Goal: Task Accomplishment & Management: Manage account settings

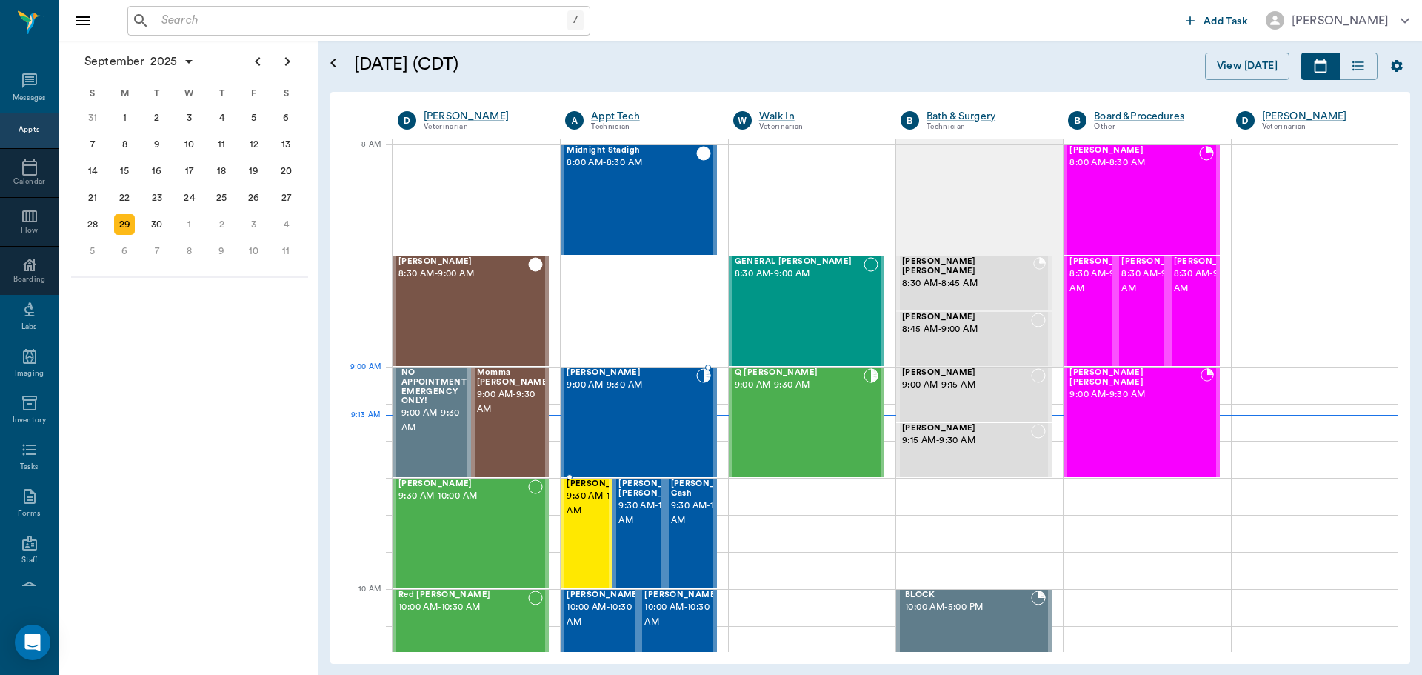
click at [627, 387] on span "9:00 AM - 9:30 AM" at bounding box center [631, 385] width 129 height 15
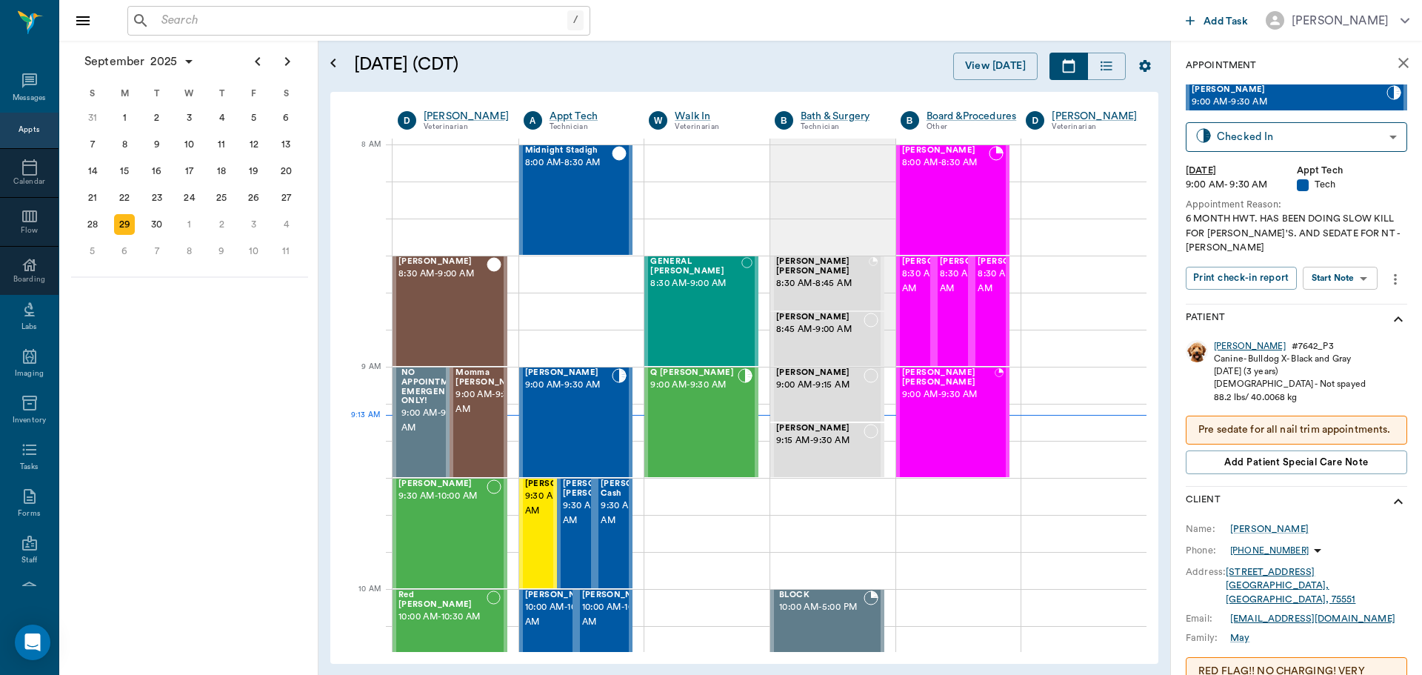
click at [1224, 340] on div "[PERSON_NAME]" at bounding box center [1250, 346] width 72 height 13
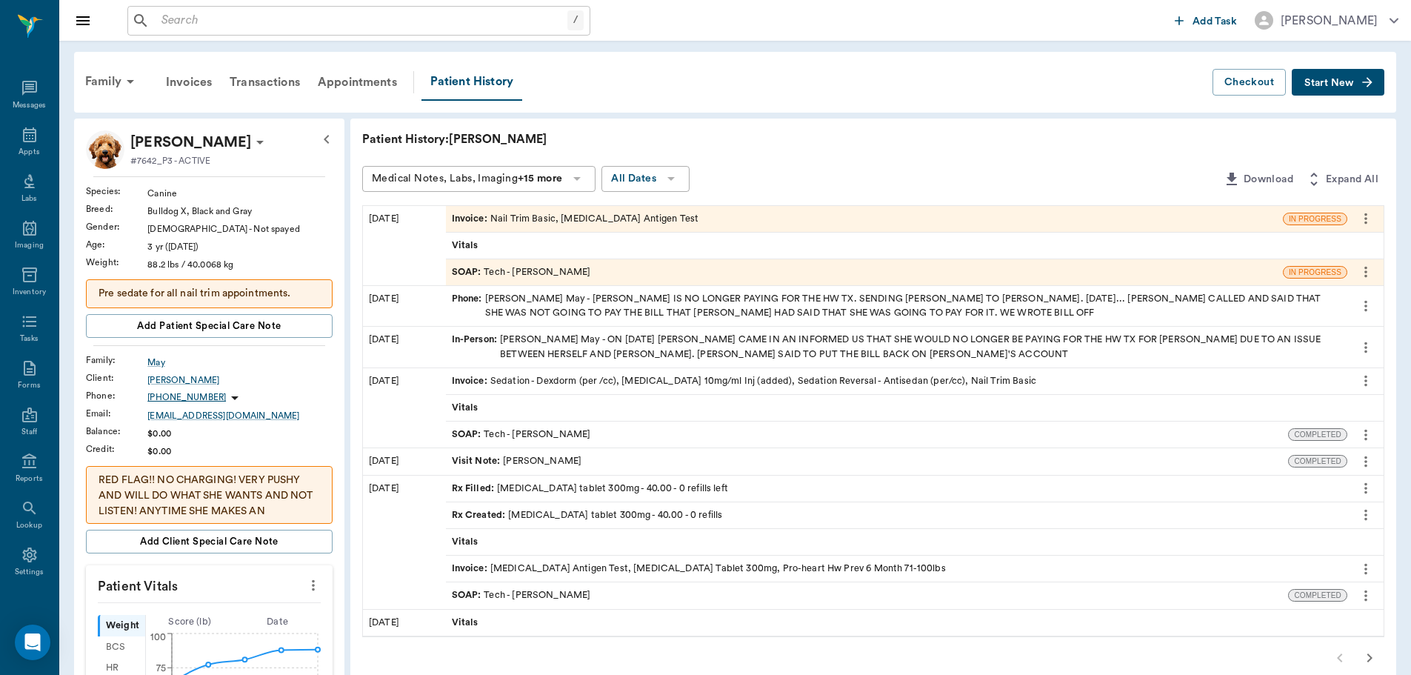
click at [1366, 439] on icon "more" at bounding box center [1365, 434] width 3 height 11
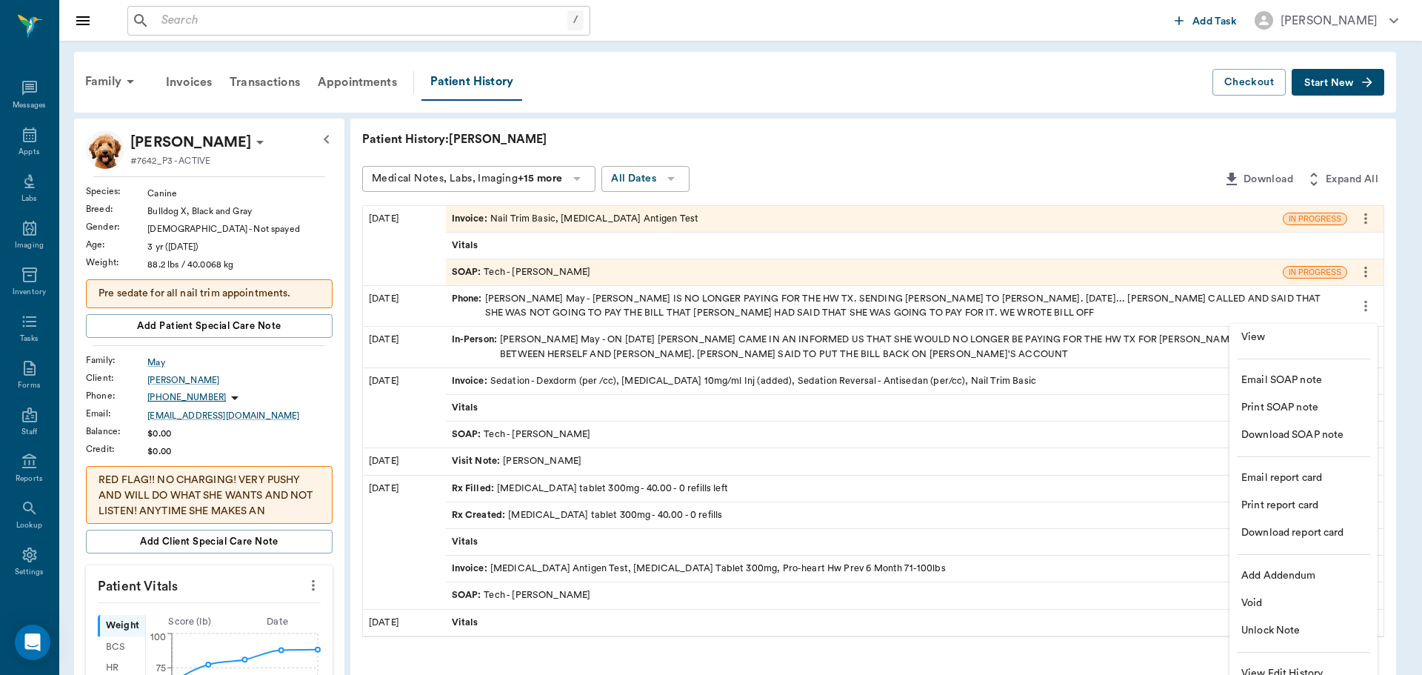
click at [1295, 344] on span "View" at bounding box center [1303, 338] width 124 height 16
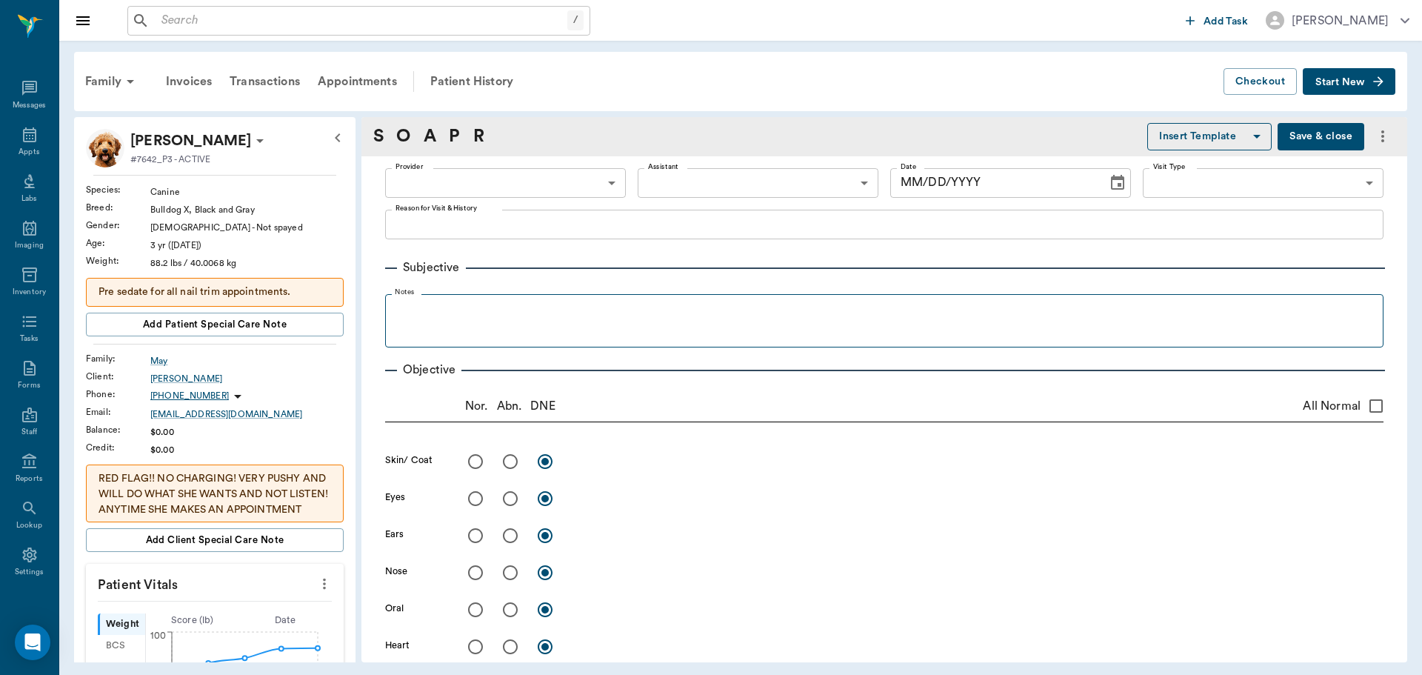
type input "642ef10e332a41444de2bad1"
type input "63ec2e7e52e12b0ba117b124"
type input "65d2be4f46e3a538d89b8c1a"
type textarea "NT MAY NEED TO SEDATE -[PERSON_NAME]"
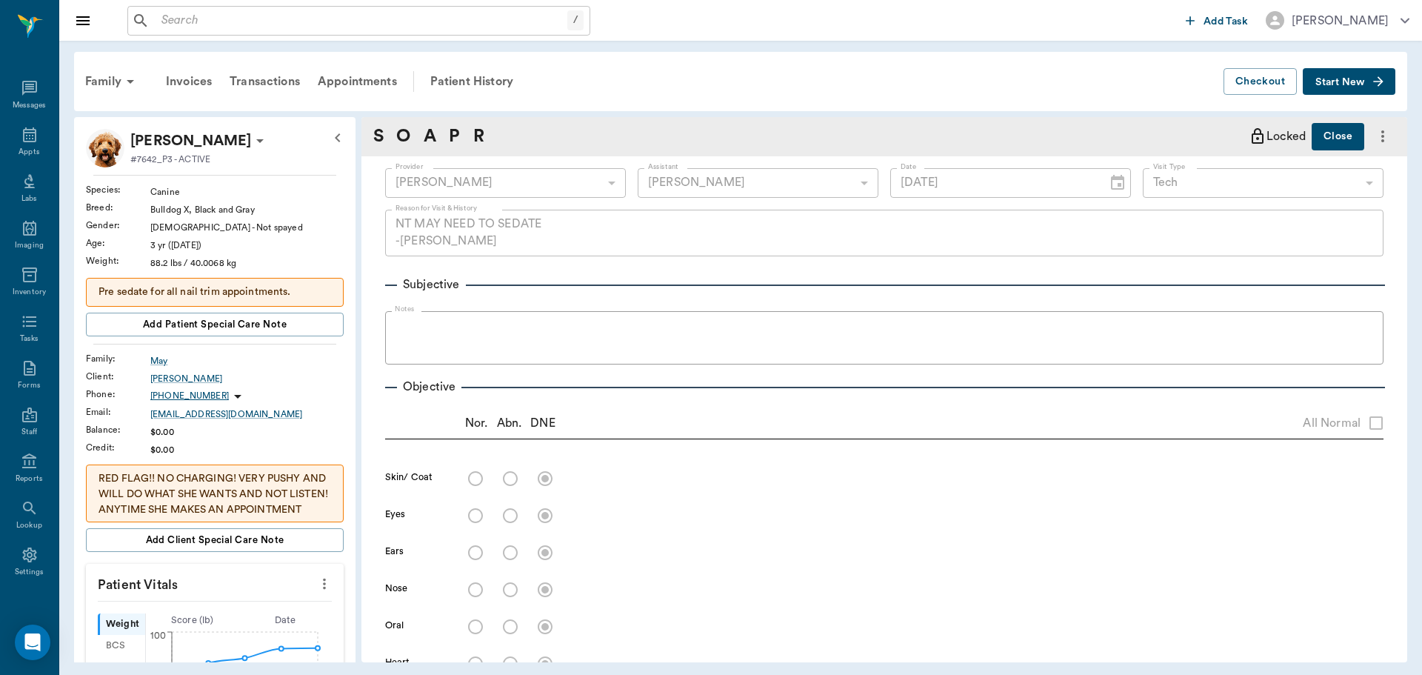
type input "[DATE]"
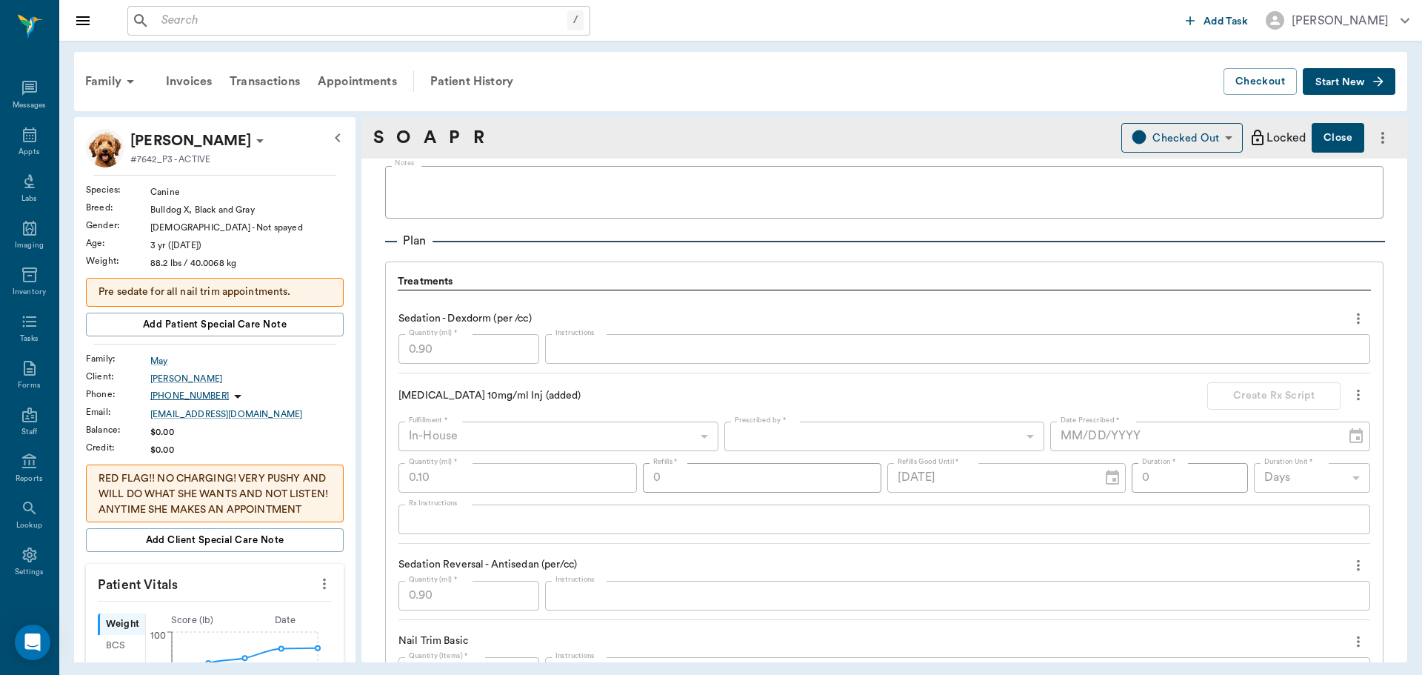
scroll to position [1037, 0]
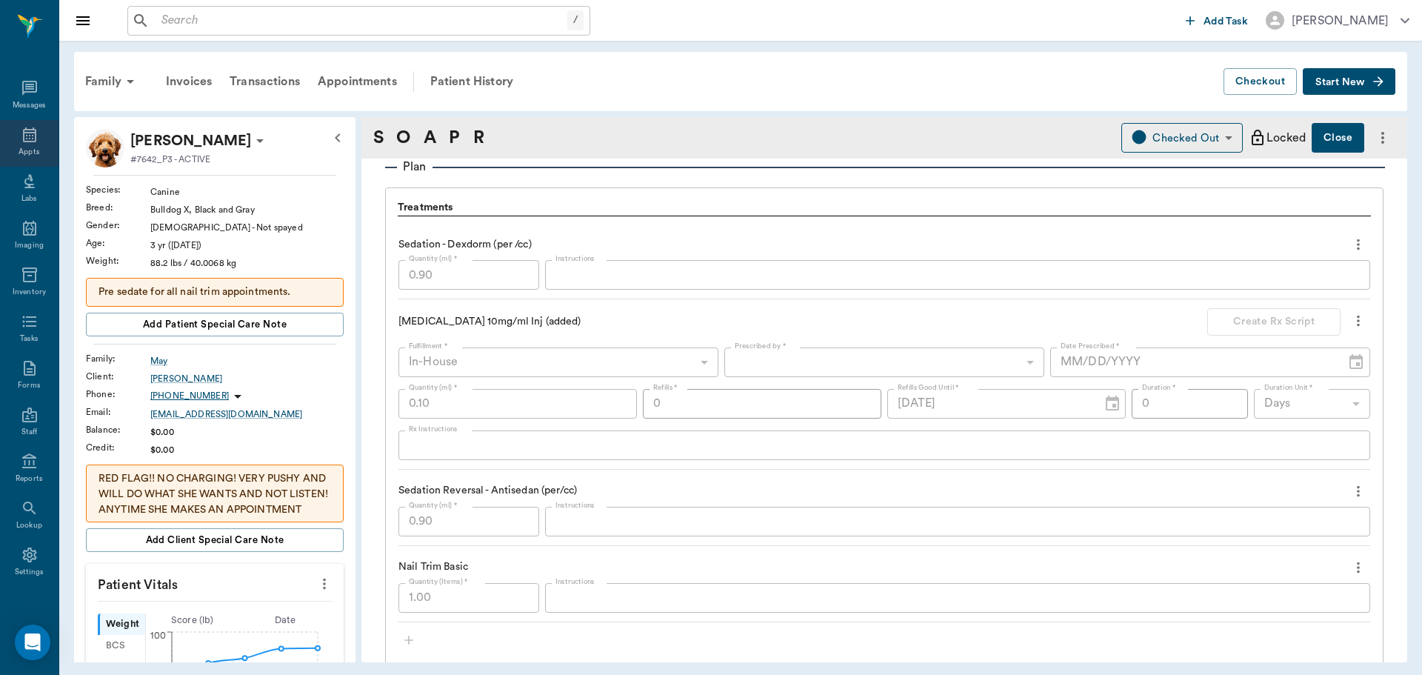
click at [28, 127] on icon at bounding box center [30, 135] width 18 height 18
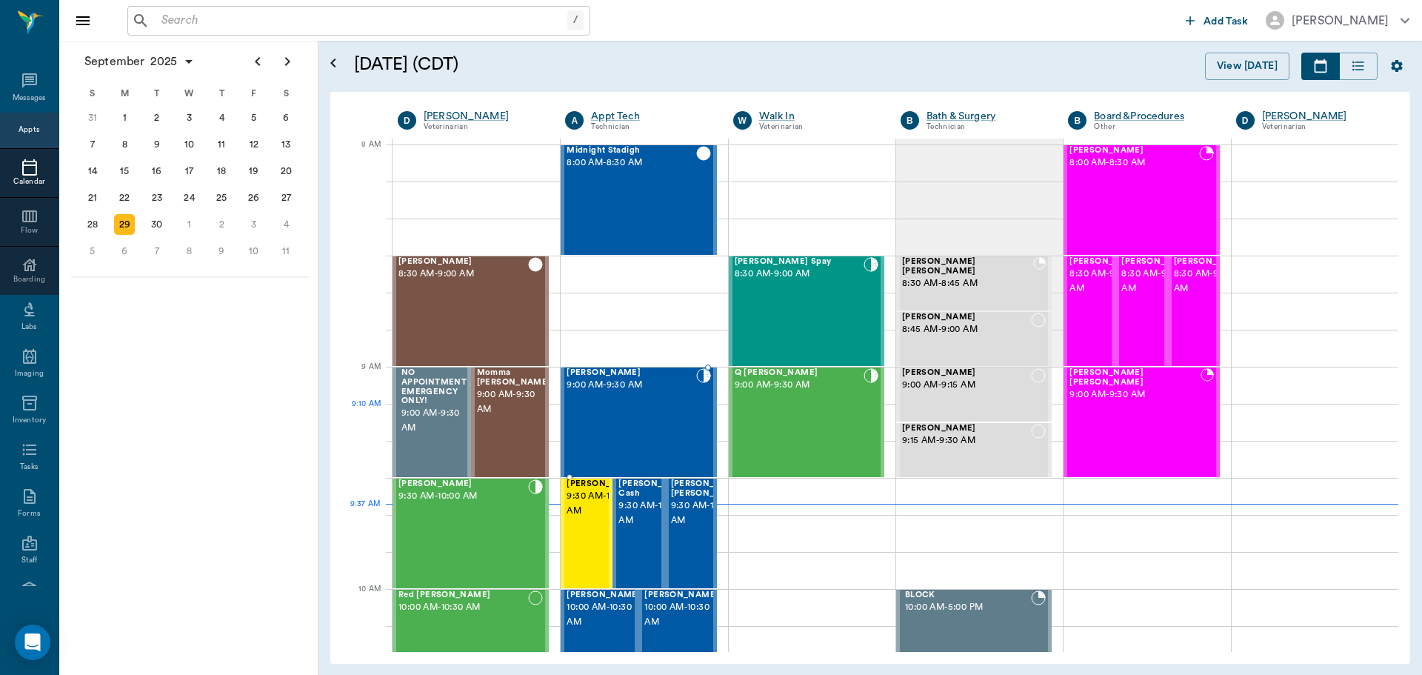
click at [607, 421] on div "[PERSON_NAME] May 9:00 AM - 9:30 AM" at bounding box center [631, 422] width 129 height 108
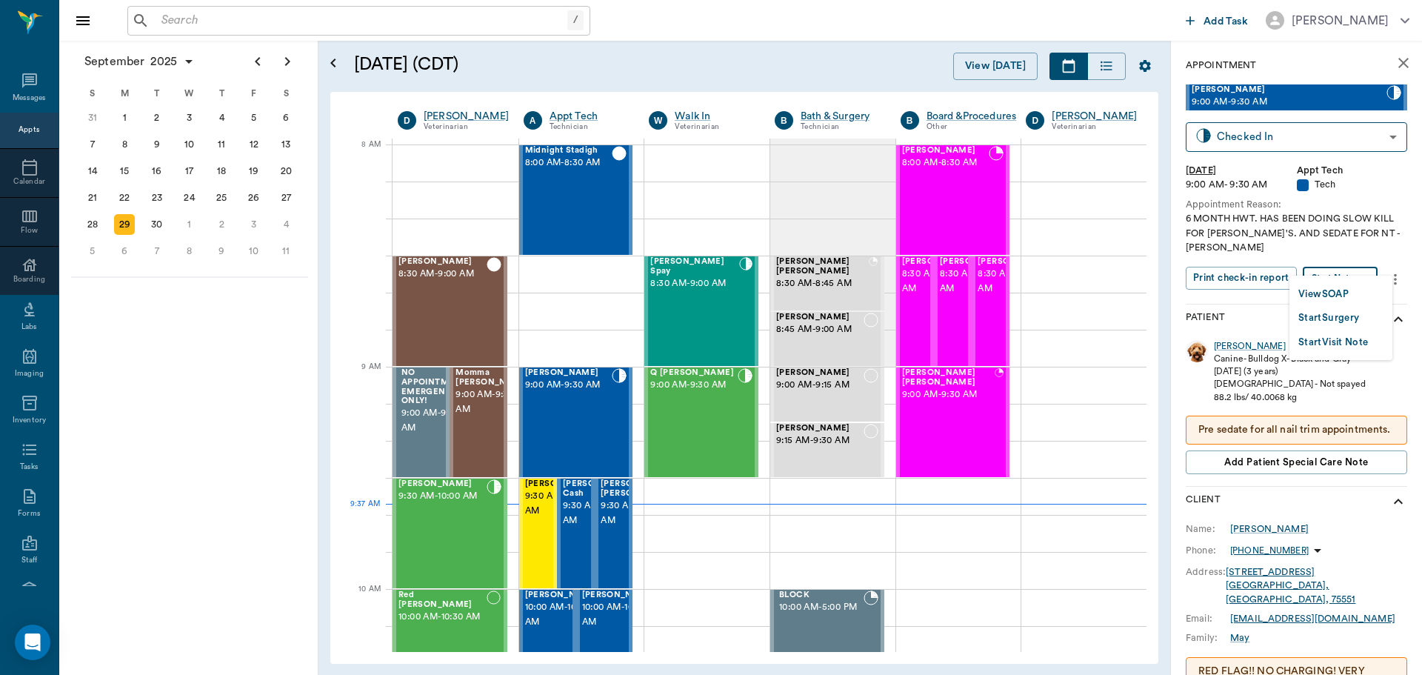
drag, startPoint x: 1332, startPoint y: 264, endPoint x: 1331, endPoint y: 274, distance: 9.7
click at [1332, 266] on body "/ ​ Add Task [PERSON_NAME] Nectar Messages Appts Calendar Flow Boarding Labs Im…" at bounding box center [711, 337] width 1422 height 675
click at [1329, 288] on button "View SOAP" at bounding box center [1323, 294] width 50 height 17
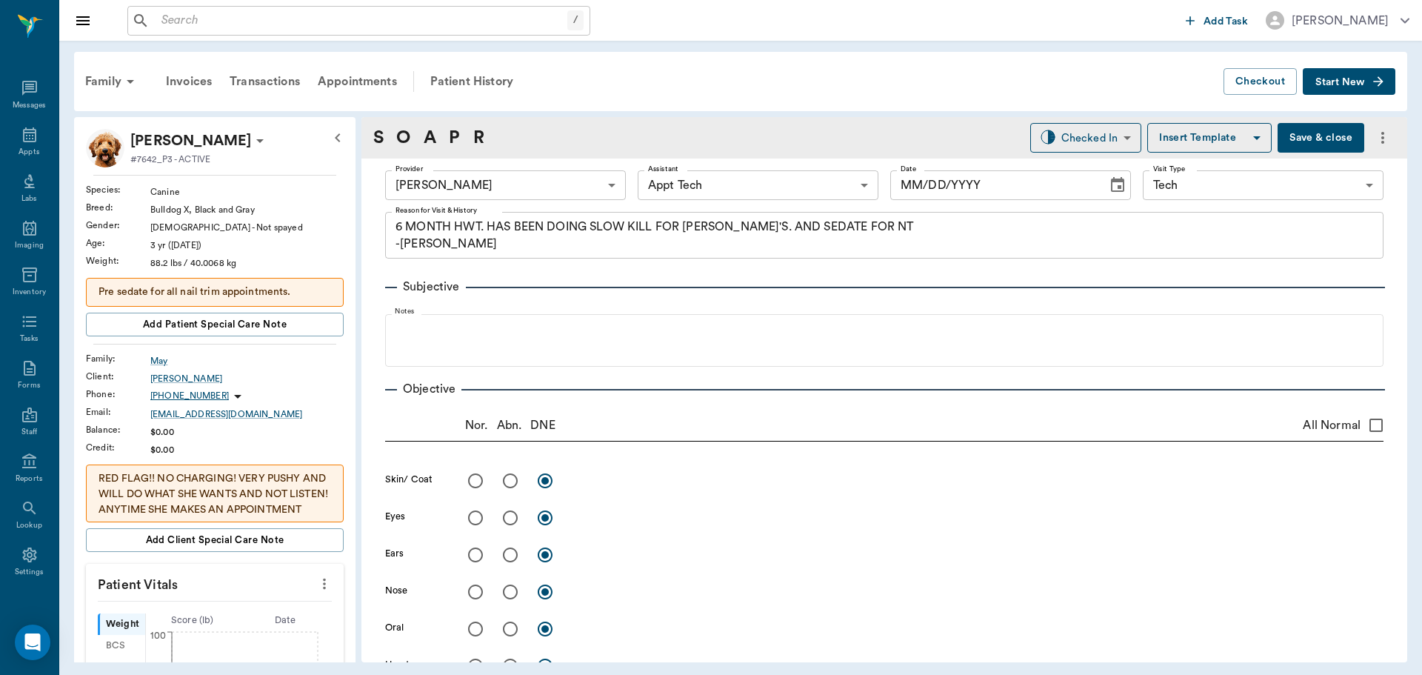
type input "682b670d8bdc6f7f8feef3db"
type input "63ec2f075fda476ae8351a4c"
type input "65d2be4f46e3a538d89b8c1a"
type textarea "6 MONTH HWT. HAS BEEN DOING SLOW KILL FOR [PERSON_NAME]'S. AND SEDATE FOR NT -[…"
type input "[DATE]"
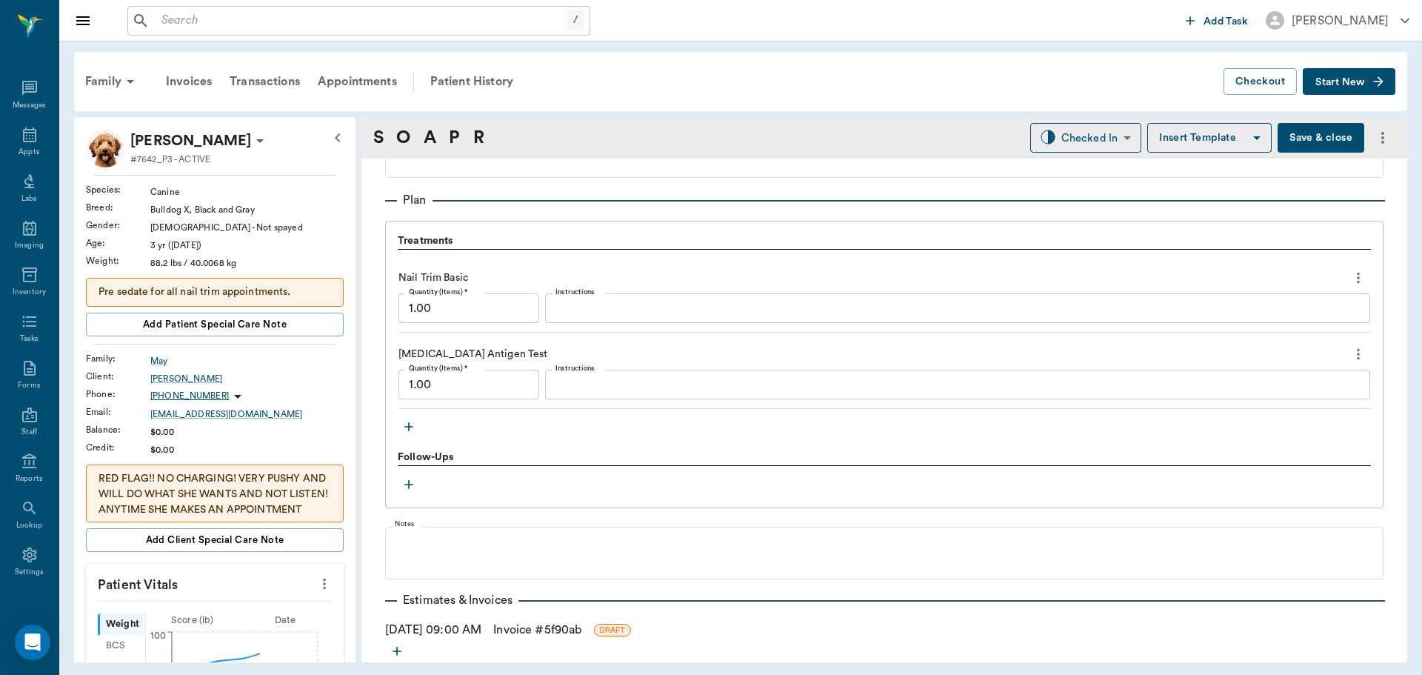
scroll to position [1076, 0]
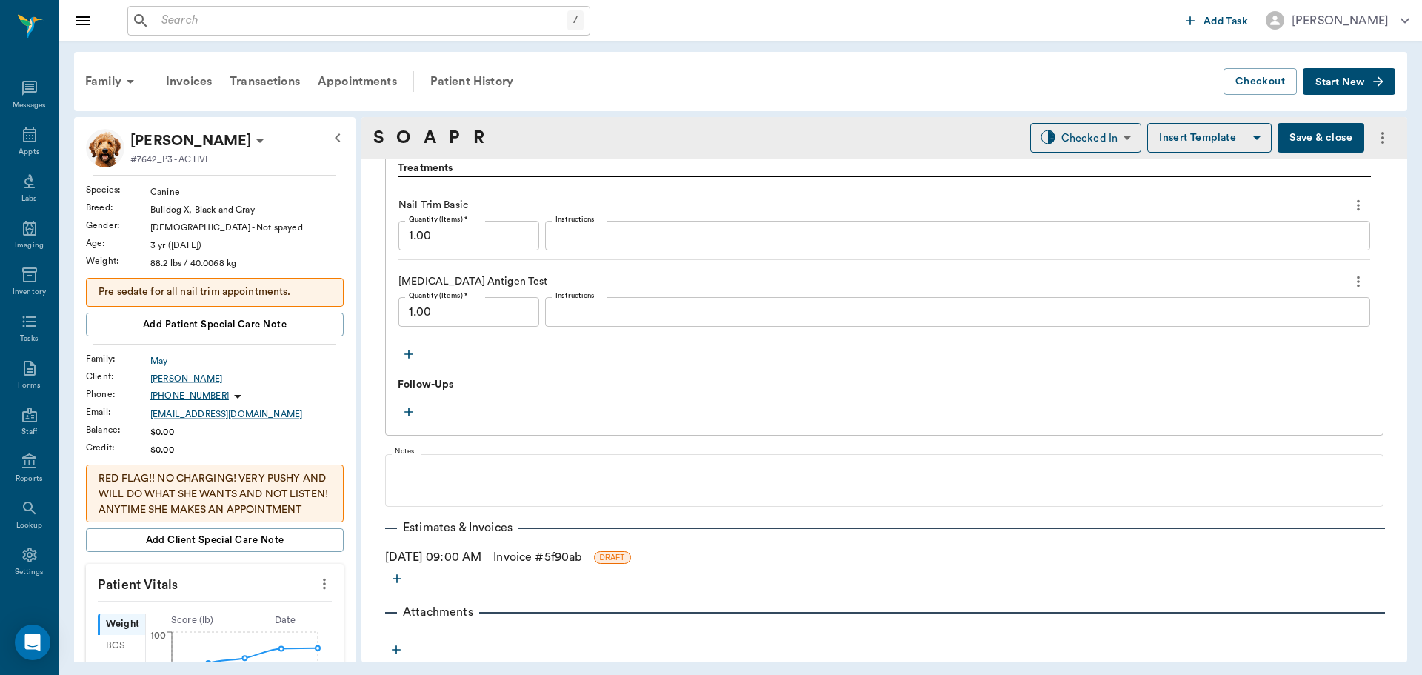
click at [593, 302] on div "x Instructions" at bounding box center [957, 312] width 825 height 30
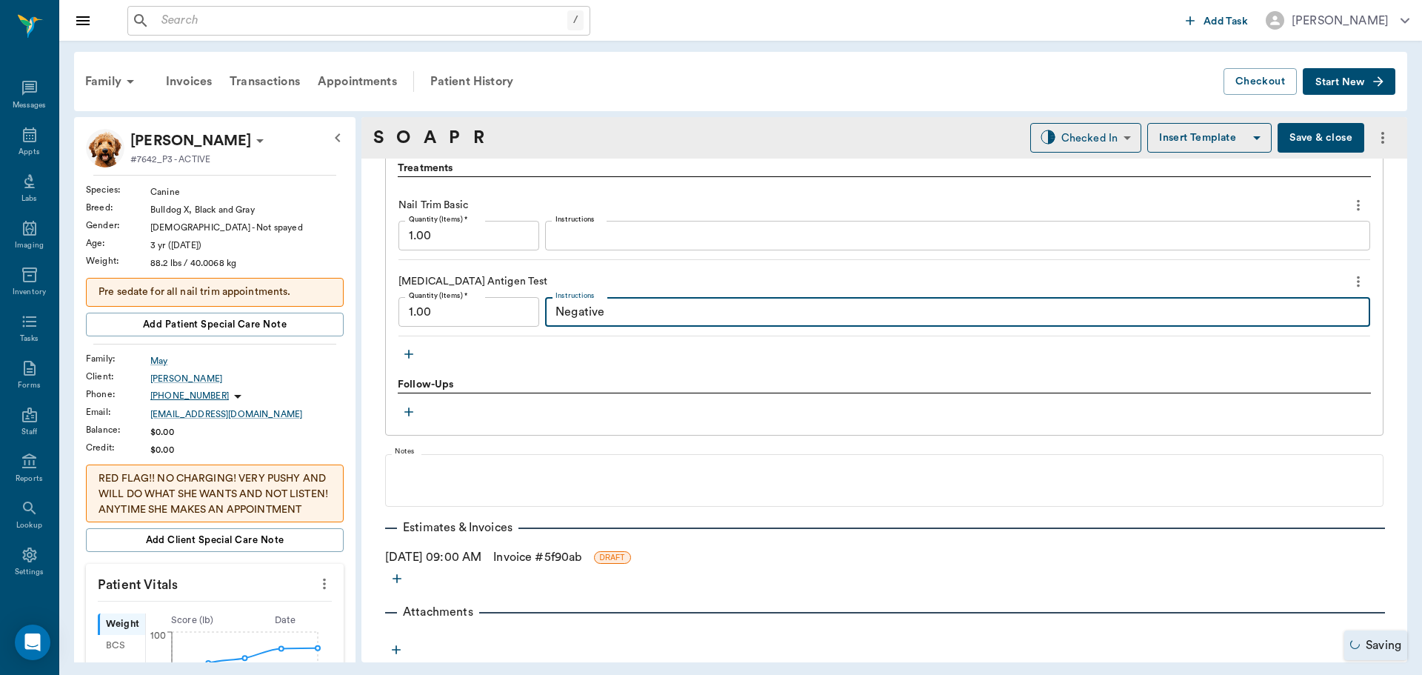
type textarea "Negative"
click at [410, 353] on icon "button" at bounding box center [408, 354] width 15 height 15
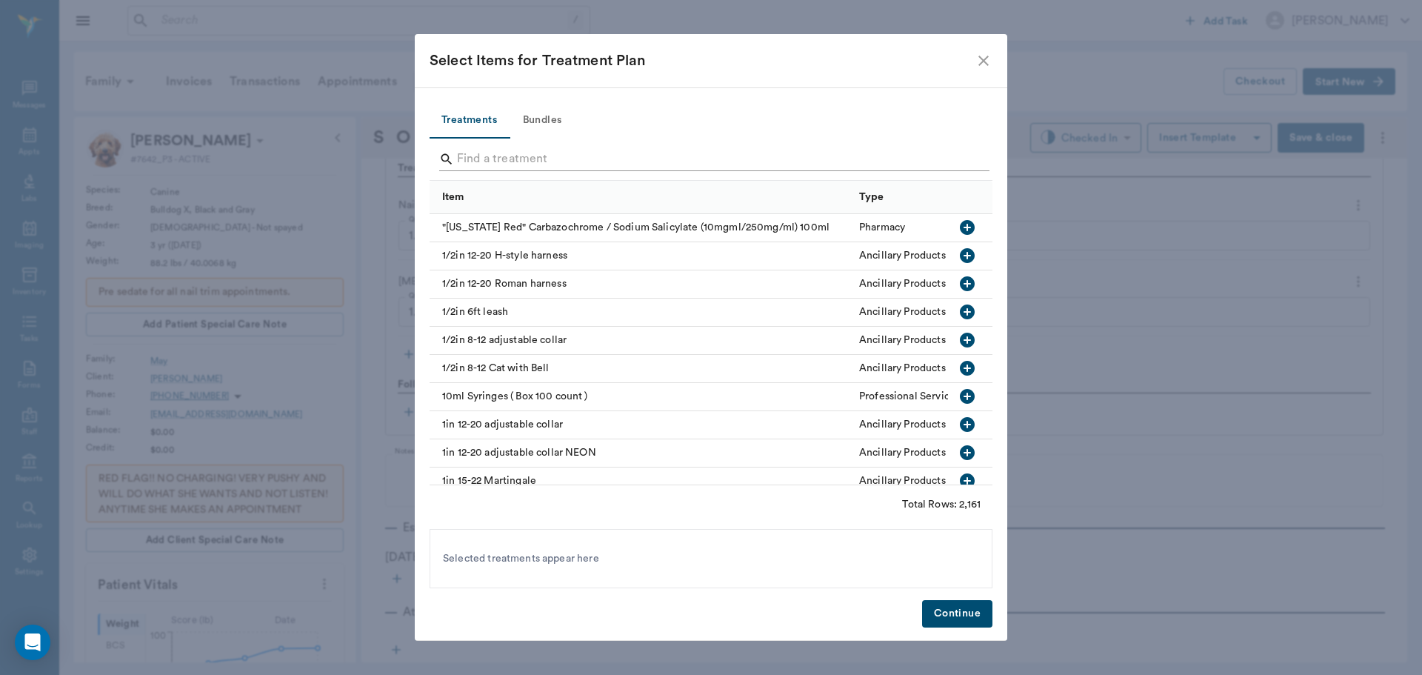
click at [518, 158] on input "Search" at bounding box center [712, 159] width 510 height 24
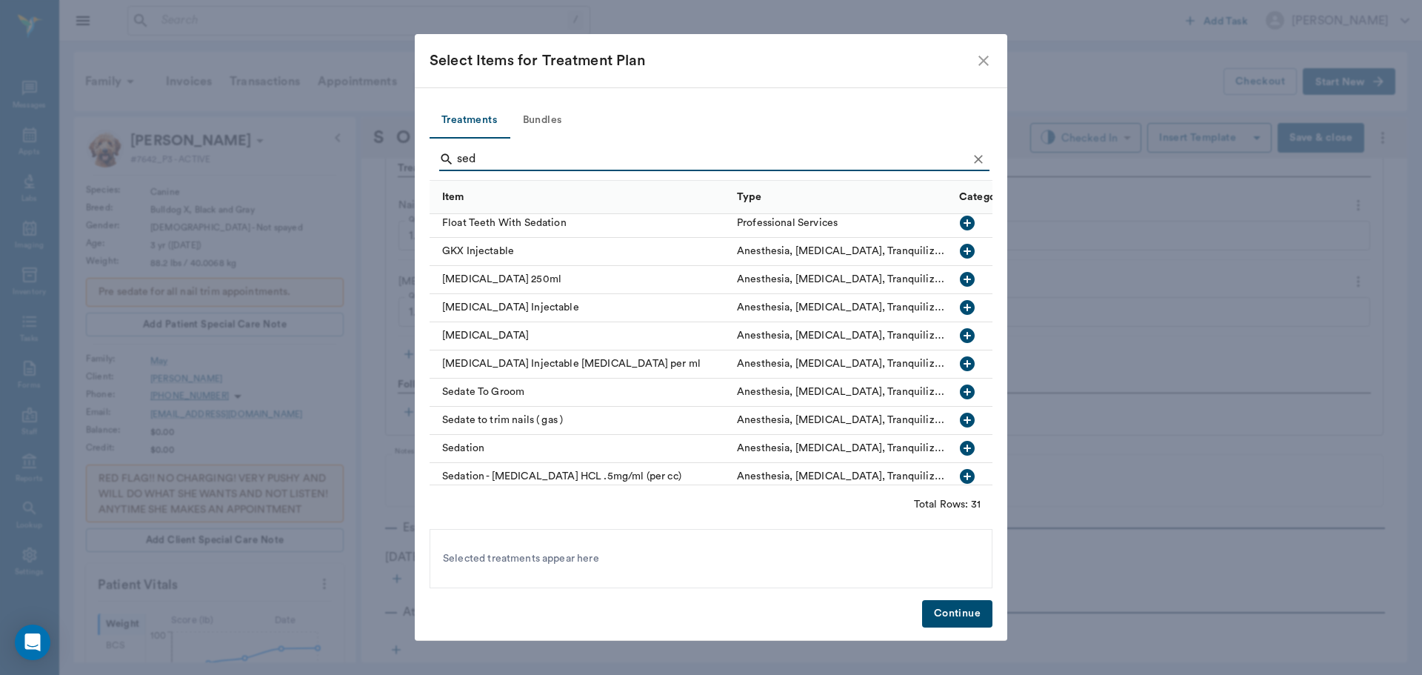
scroll to position [444, 0]
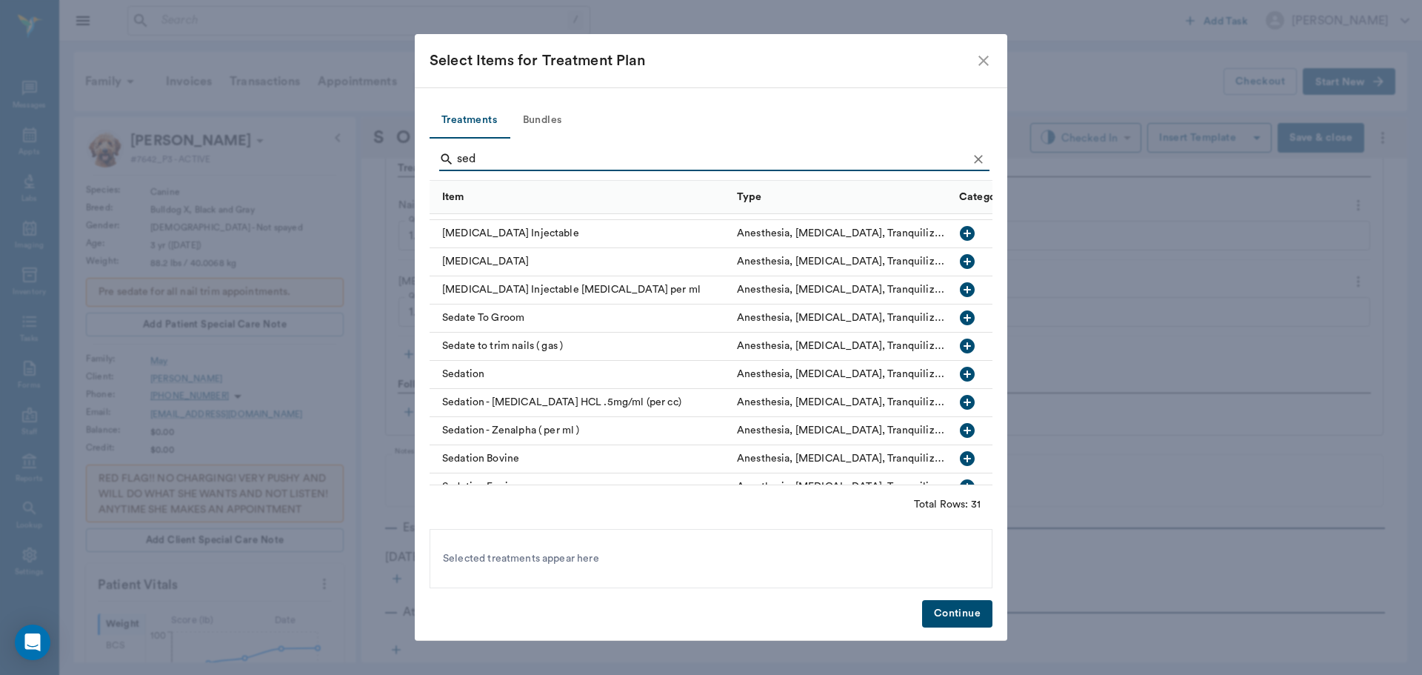
type input "sed"
click at [960, 400] on icon "button" at bounding box center [967, 402] width 15 height 15
click at [978, 155] on icon "Clear" at bounding box center [978, 159] width 15 height 15
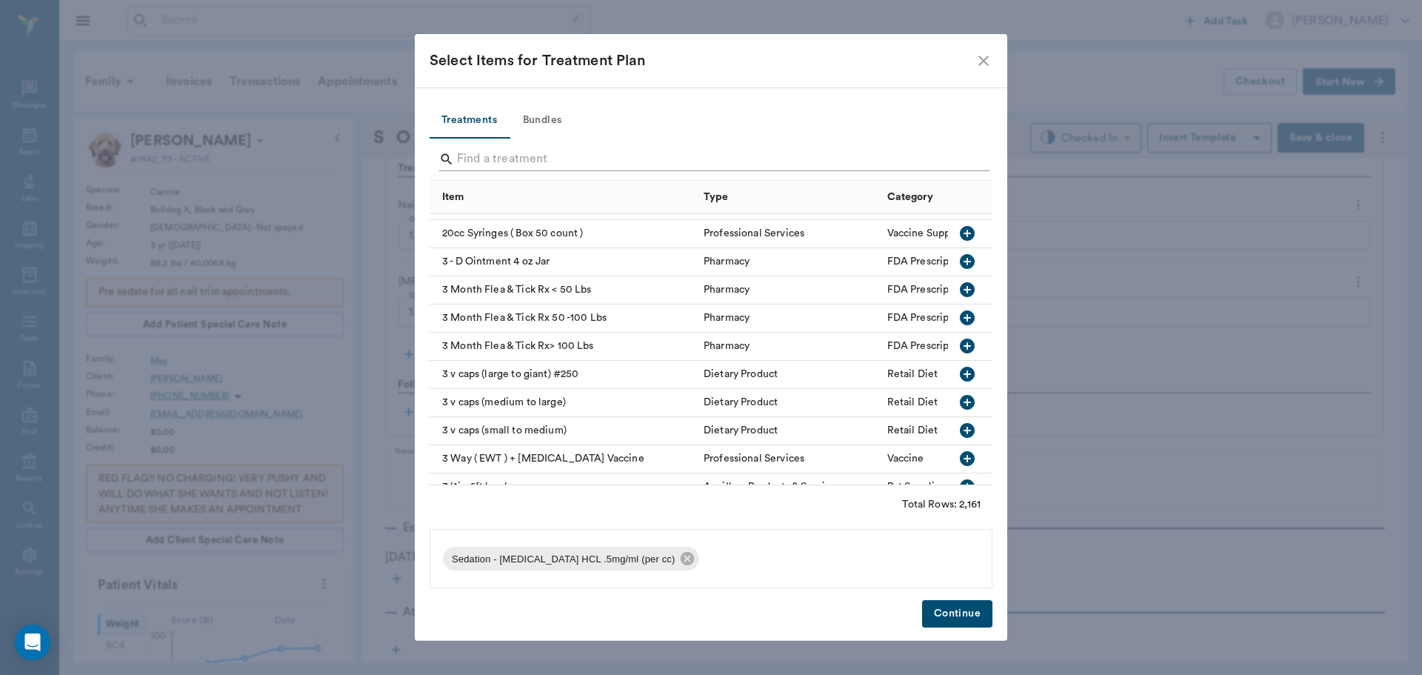
click at [949, 164] on input "Search" at bounding box center [712, 159] width 510 height 24
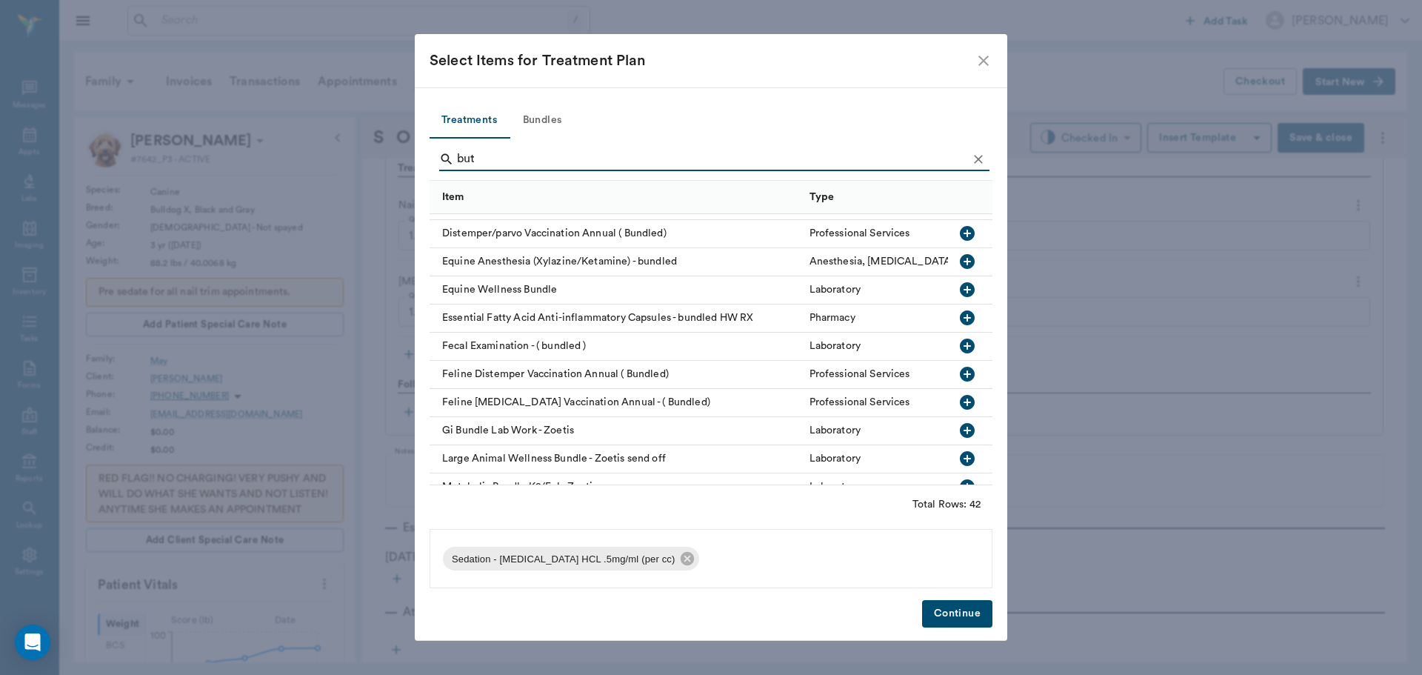
scroll to position [0, 0]
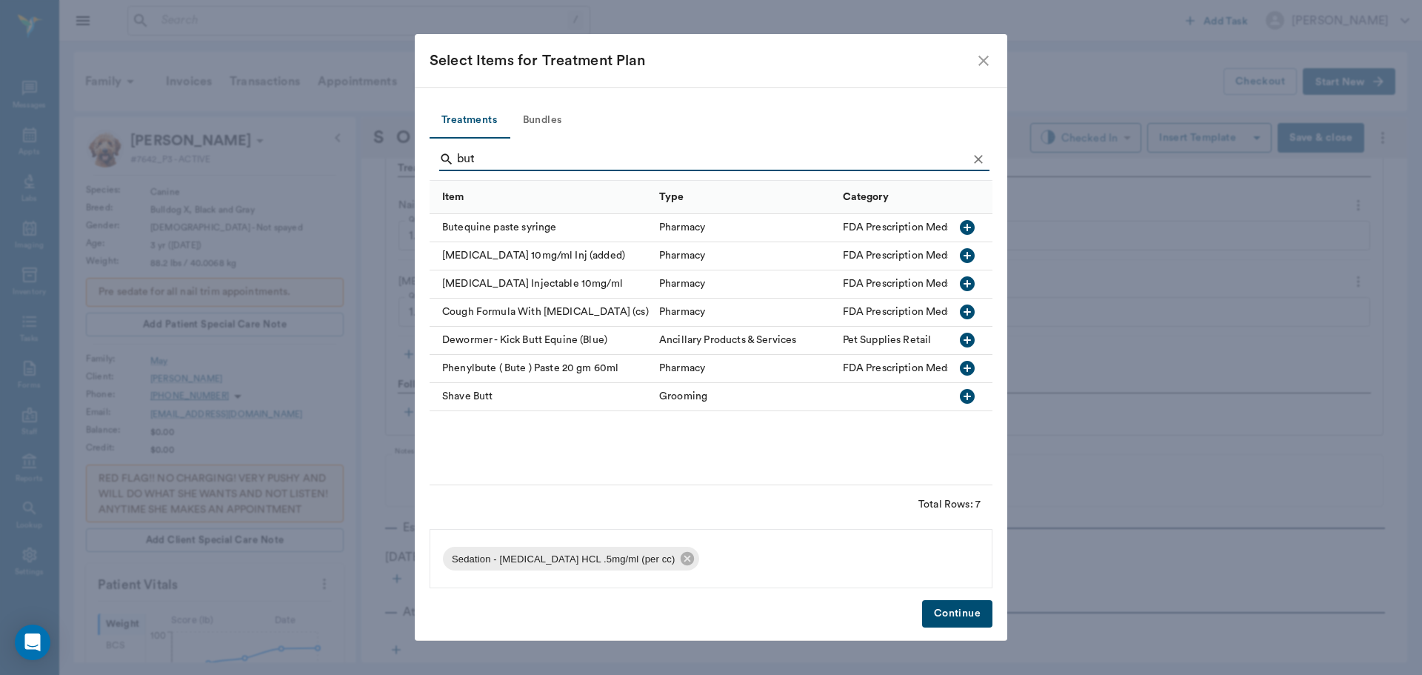
type input "but"
click at [961, 278] on icon "button" at bounding box center [967, 284] width 18 height 18
click at [982, 160] on icon "Clear" at bounding box center [978, 159] width 15 height 15
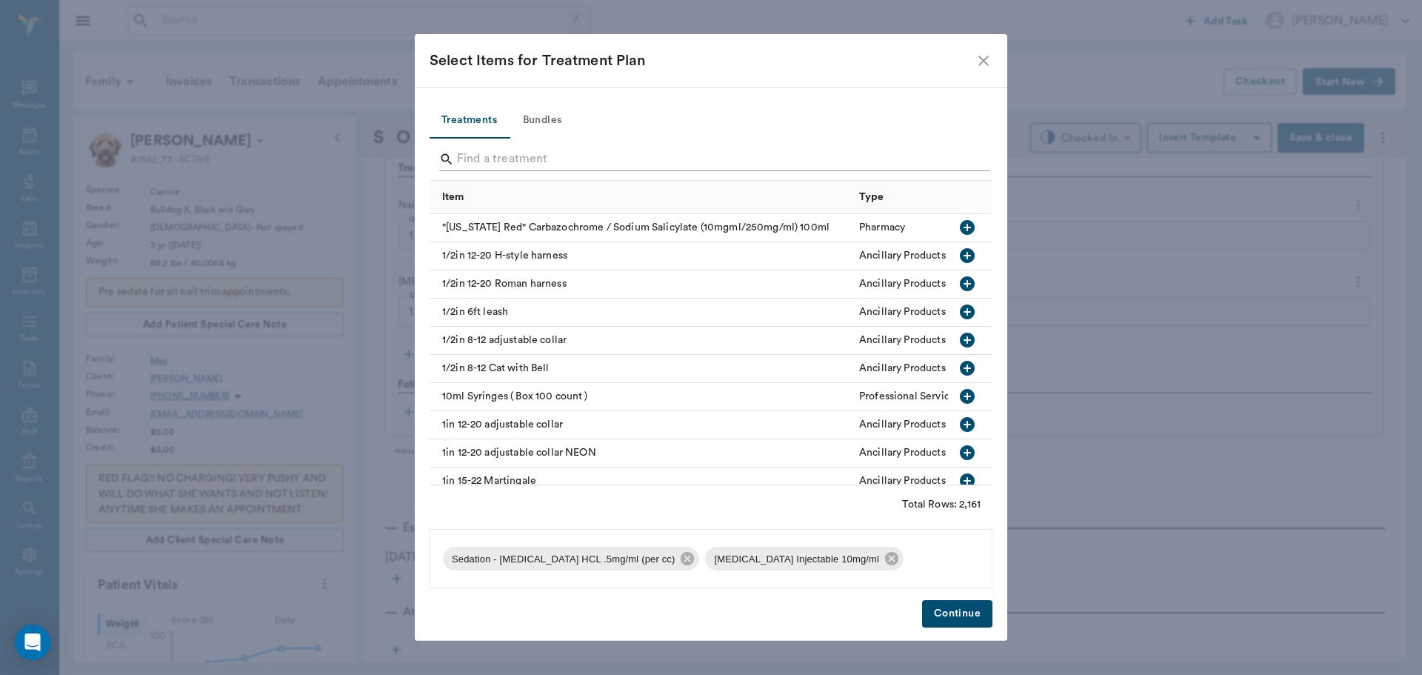
click at [959, 161] on input "Search" at bounding box center [712, 159] width 510 height 24
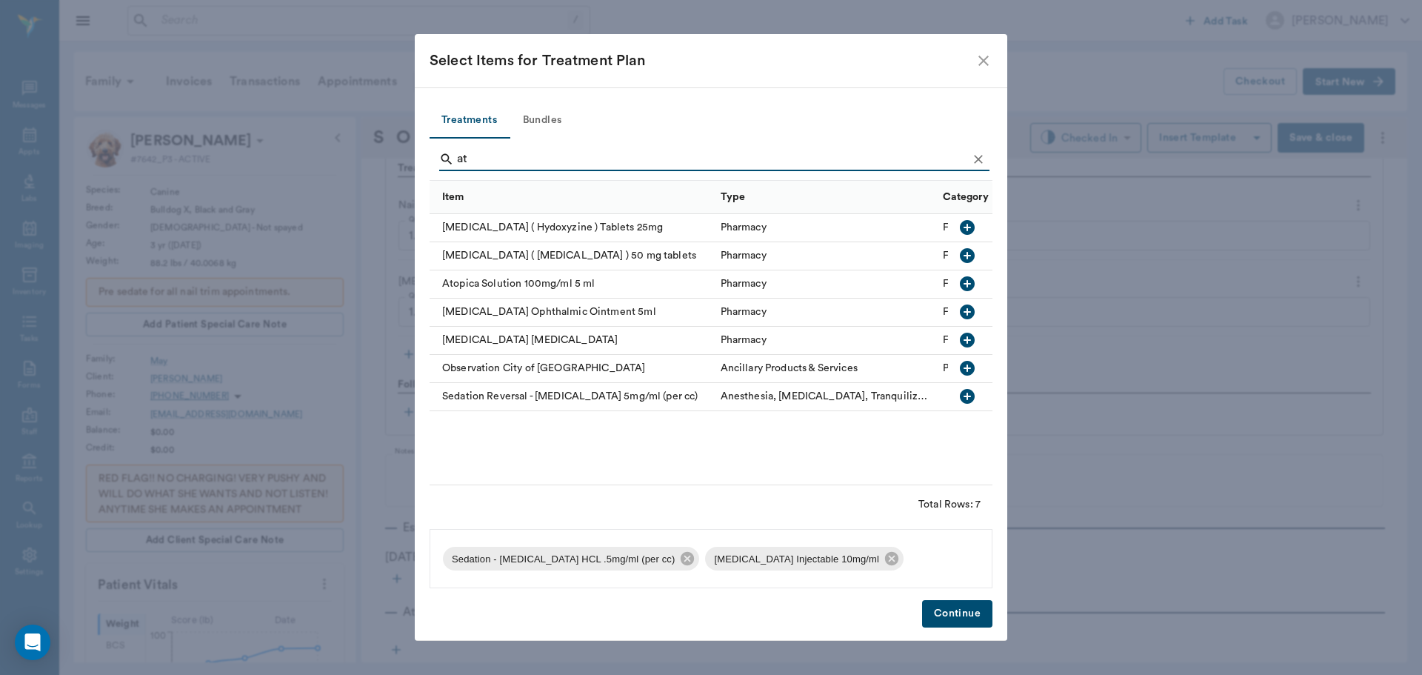
type input "at"
click at [968, 399] on icon "button" at bounding box center [967, 396] width 15 height 15
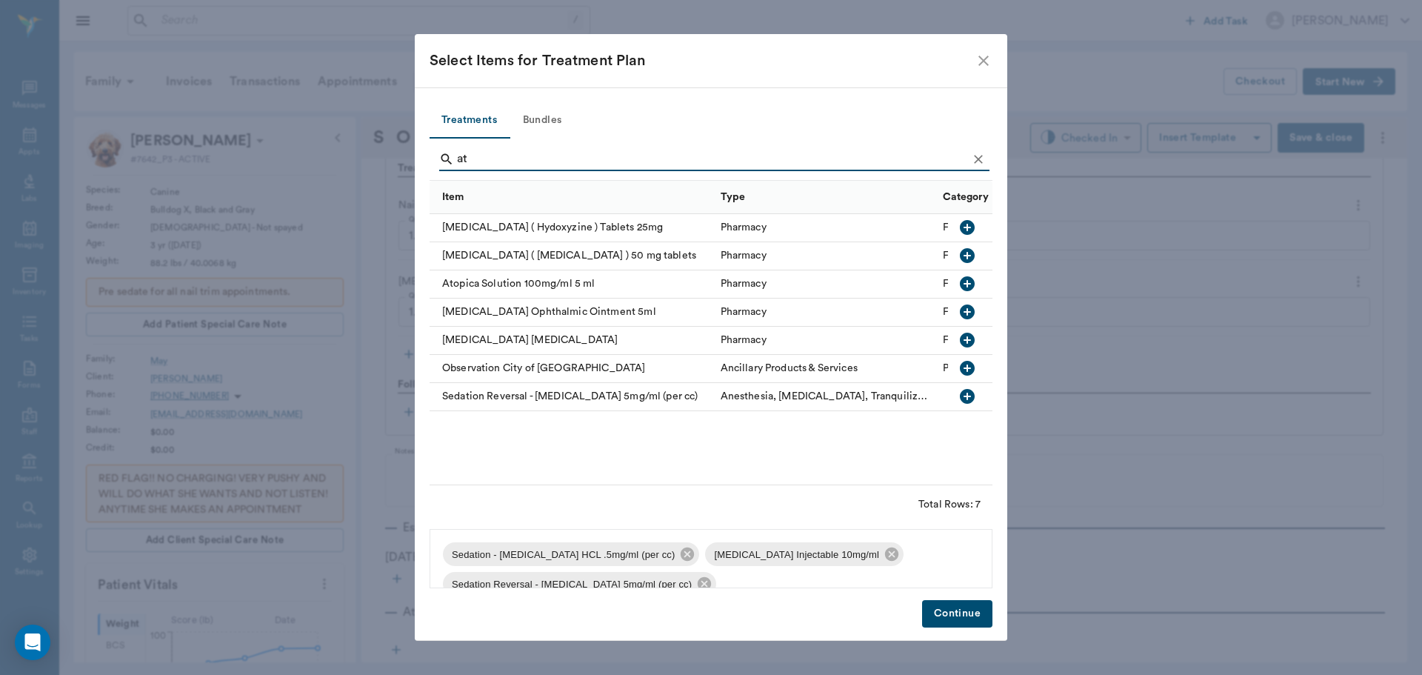
drag, startPoint x: 974, startPoint y: 615, endPoint x: 955, endPoint y: 613, distance: 18.6
click at [974, 614] on button "Continue" at bounding box center [957, 613] width 70 height 27
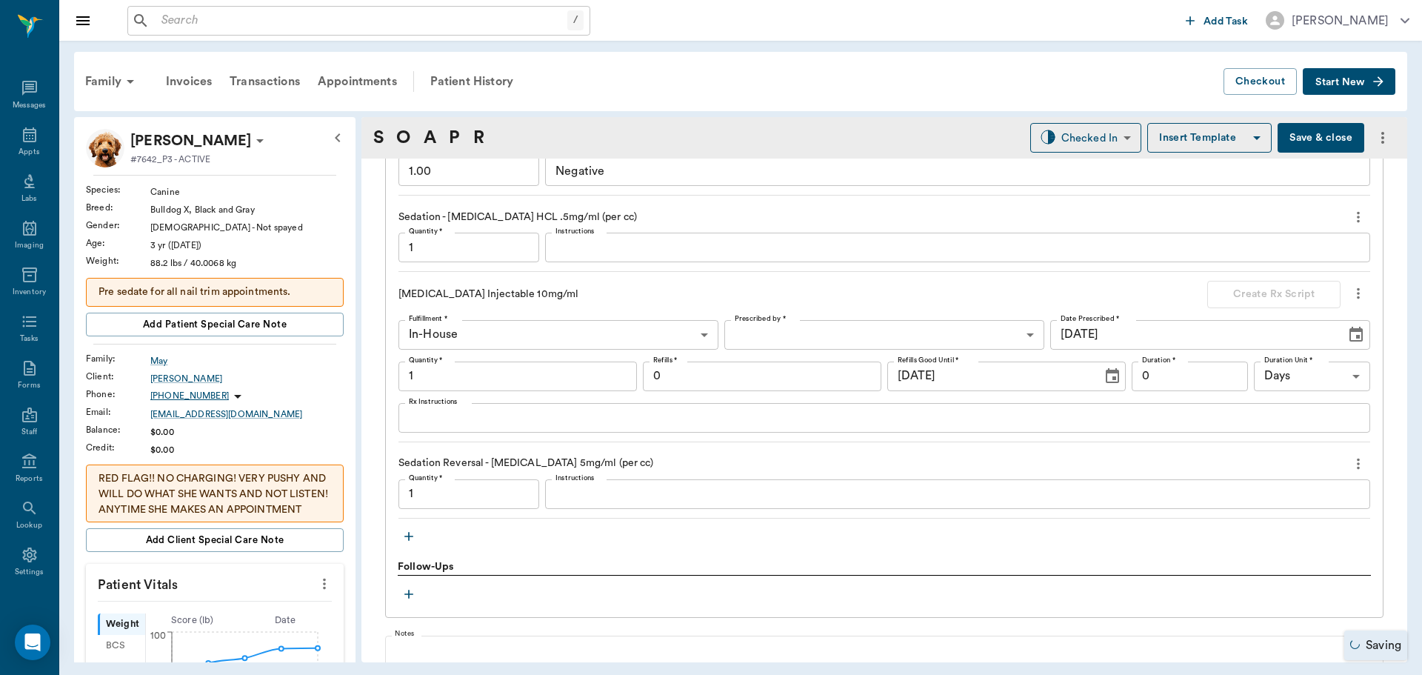
type input "1.00"
click at [493, 499] on input "1.00" at bounding box center [468, 496] width 141 height 30
type input "0.90"
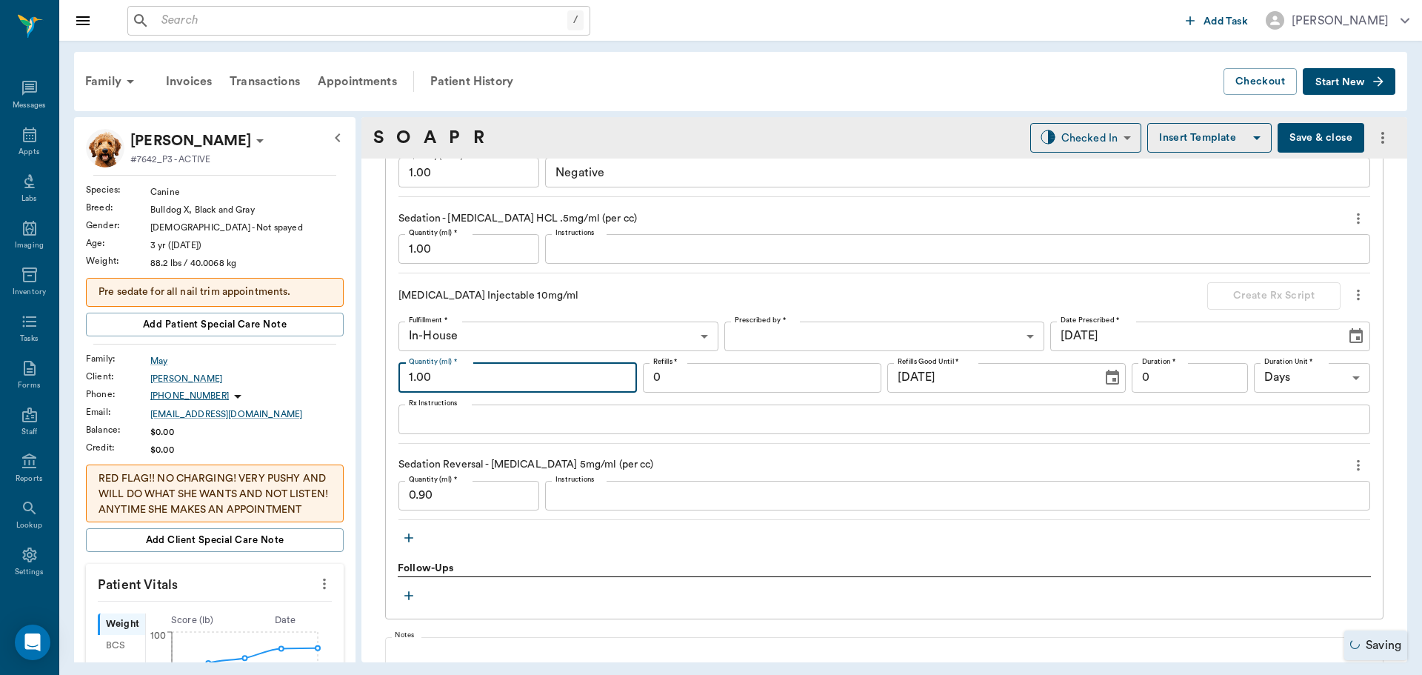
click at [473, 384] on input "1.00" at bounding box center [517, 378] width 238 height 30
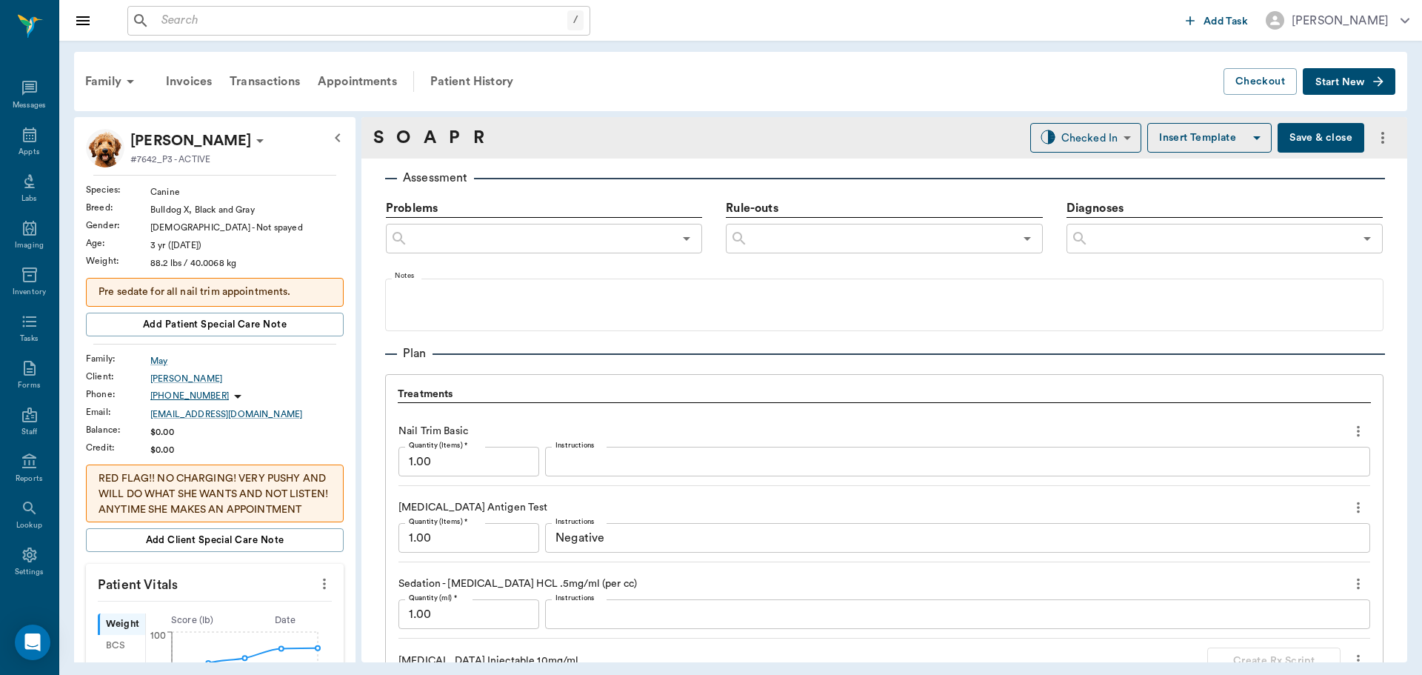
scroll to position [845, 0]
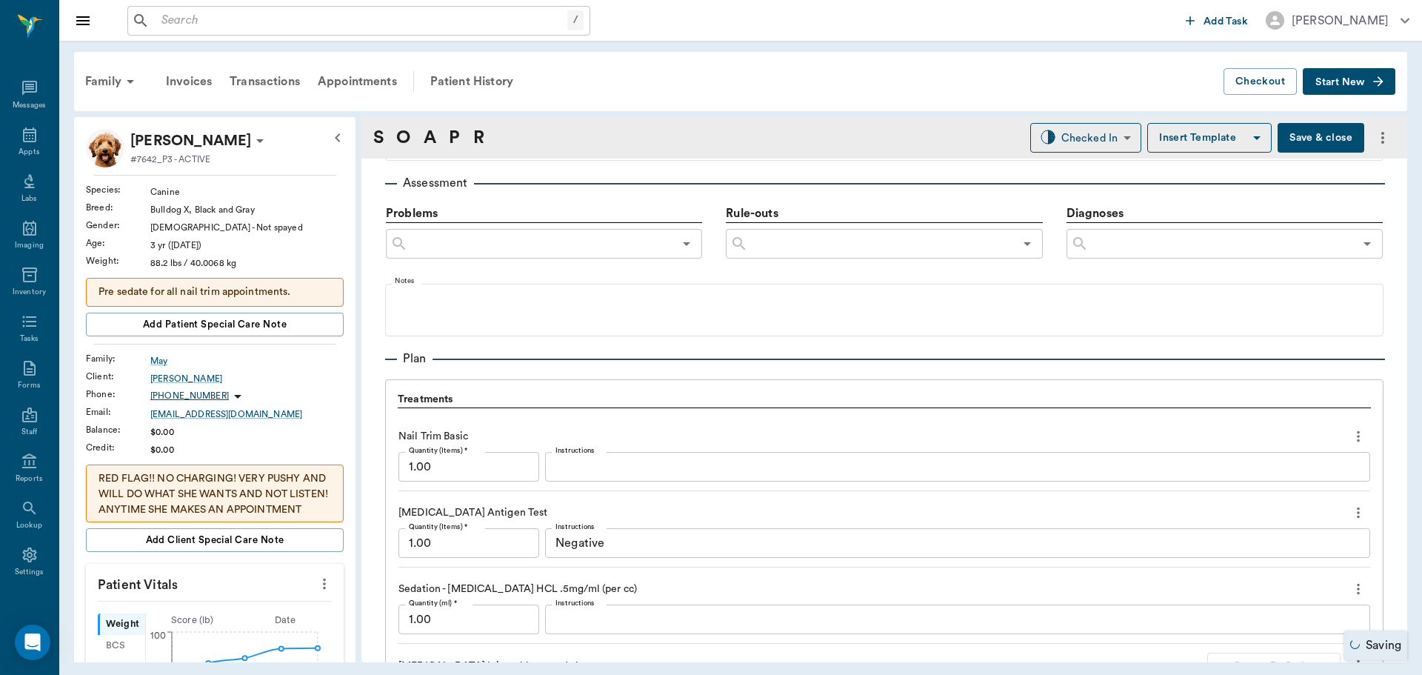
type input "0.10"
click at [454, 624] on input "1.00" at bounding box center [468, 619] width 141 height 30
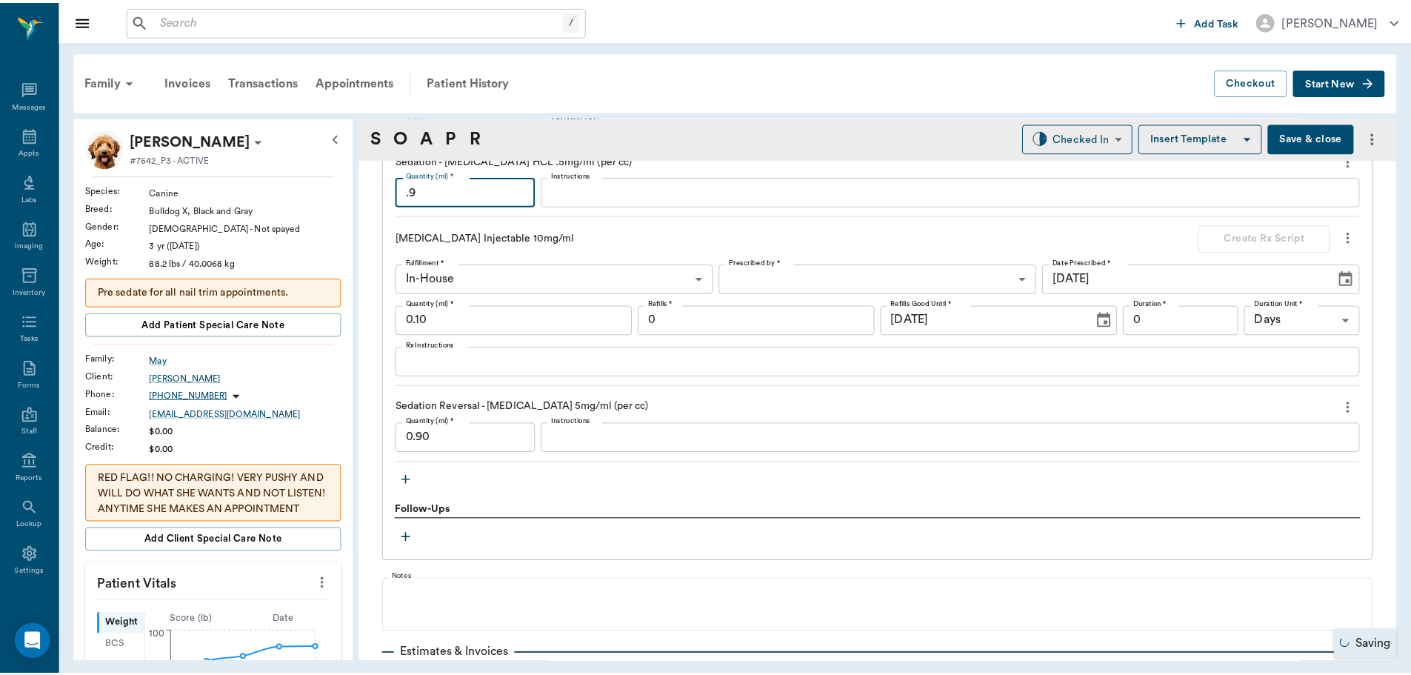
scroll to position [1399, 0]
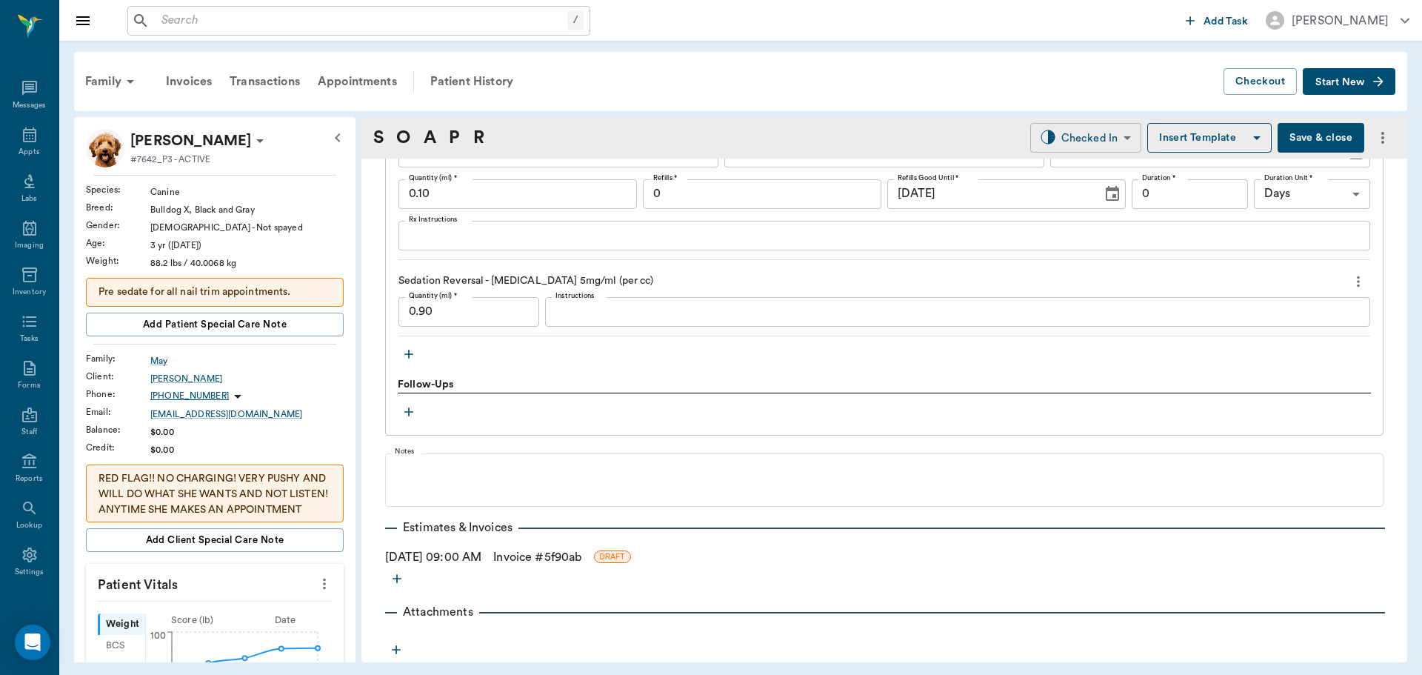
type input "0.90"
click at [1113, 140] on body "/ ​ Add Task [PERSON_NAME] Nectar Messages Appts Labs Imaging Inventory Tasks F…" at bounding box center [711, 337] width 1422 height 675
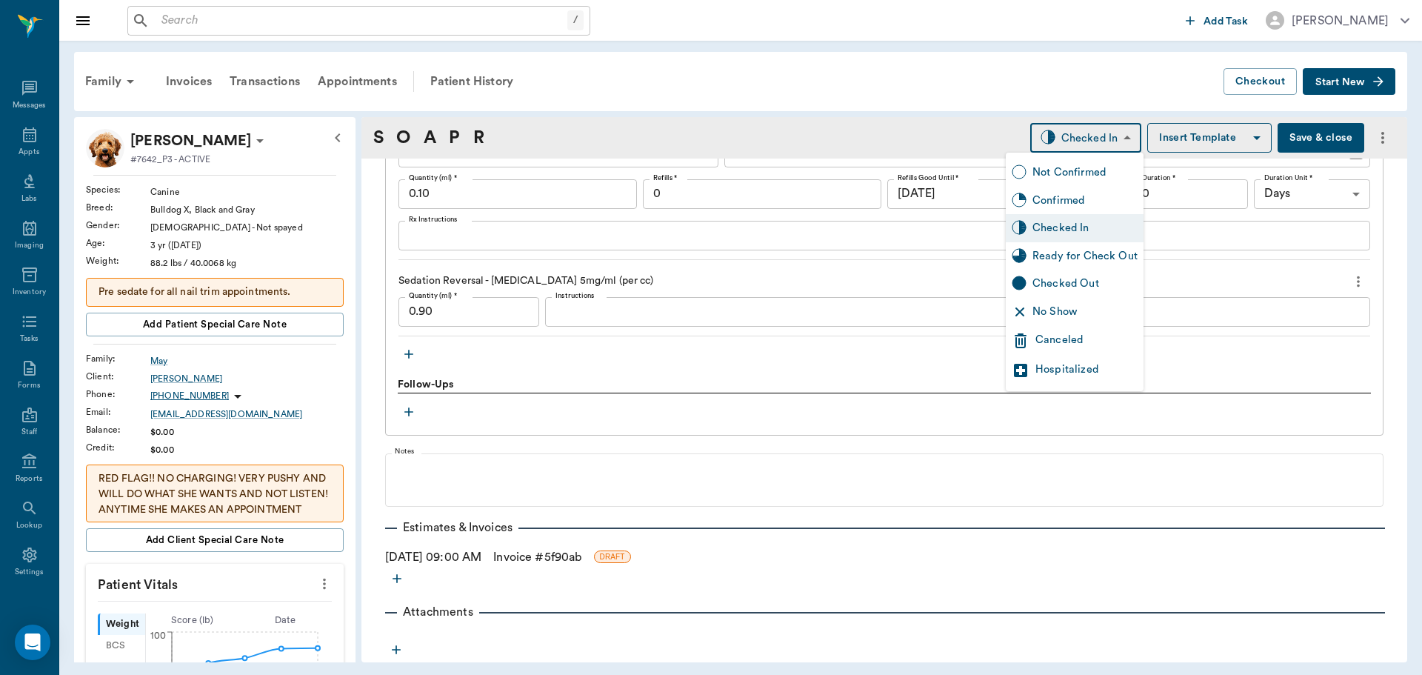
click at [1076, 258] on div "Ready for Check Out" at bounding box center [1084, 256] width 105 height 16
type input "READY_TO_CHECKOUT"
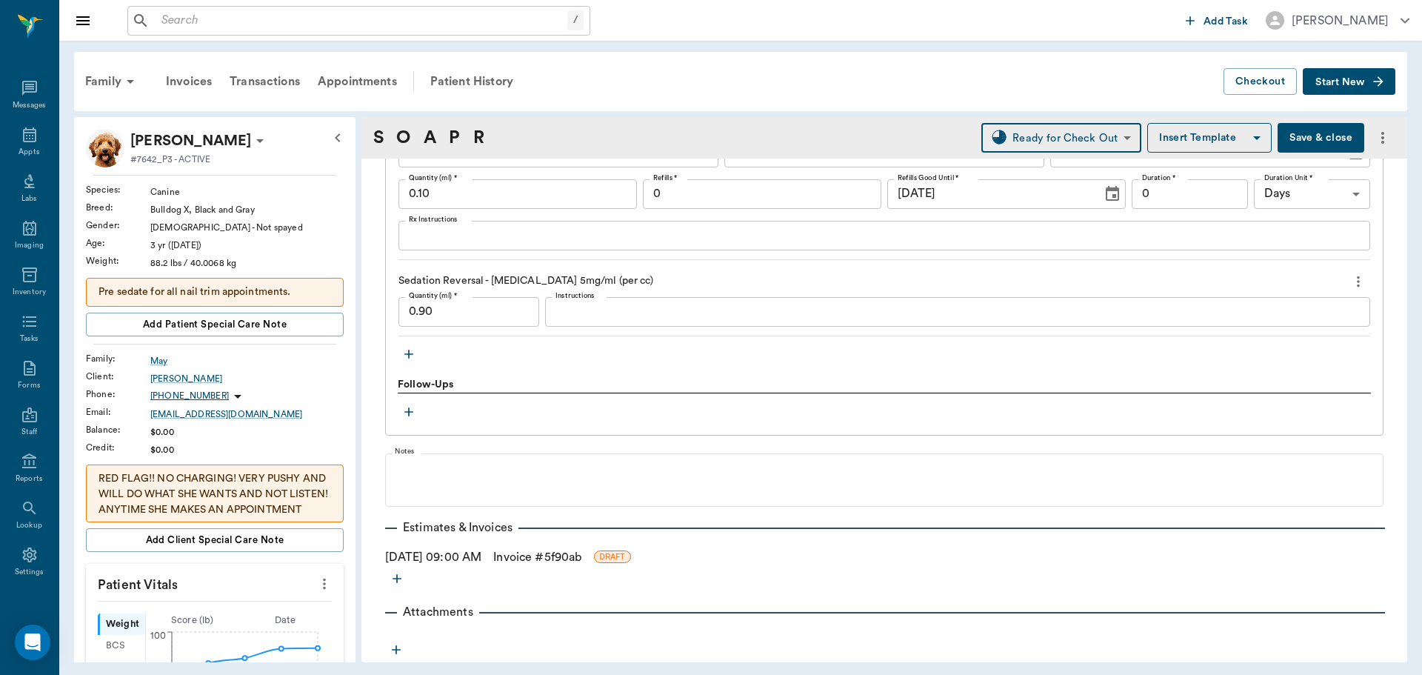
click at [525, 550] on link "Invoice # 5f90ab" at bounding box center [537, 557] width 88 height 18
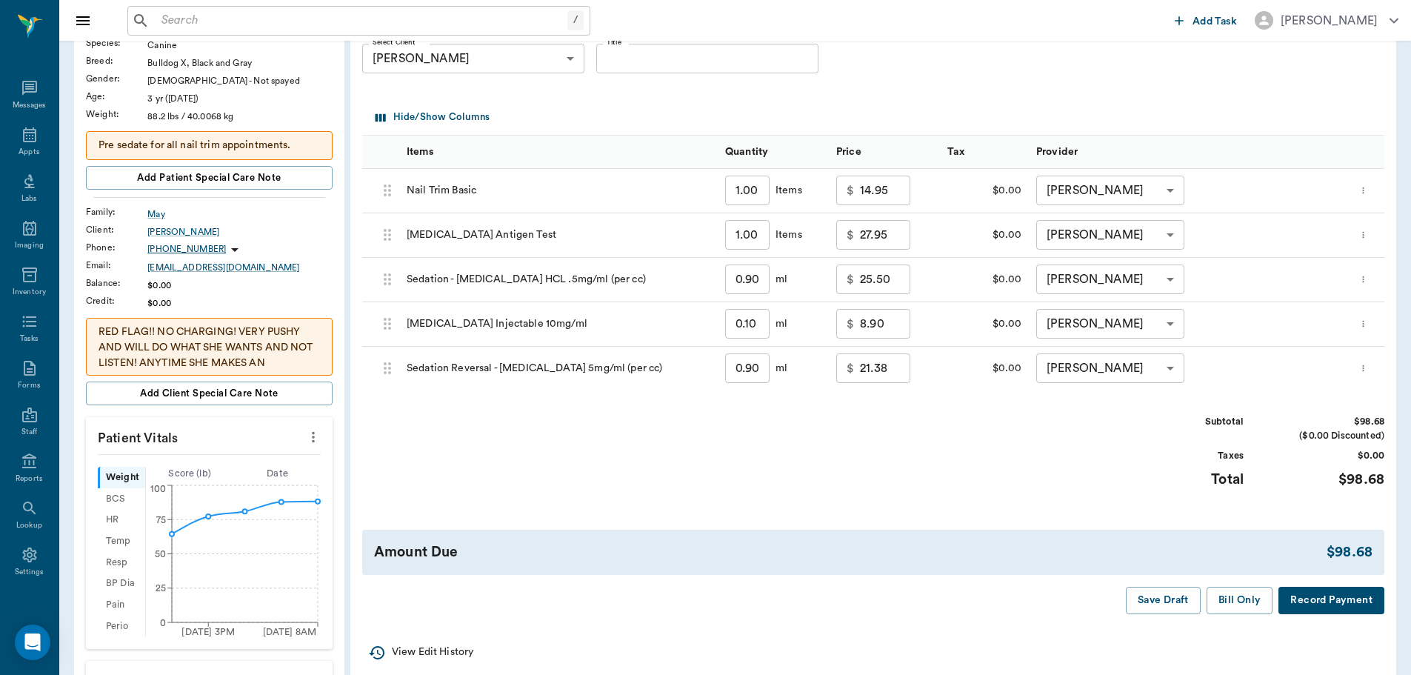
scroll to position [148, 0]
click at [1229, 596] on button "Bill Only" at bounding box center [1240, 598] width 67 height 27
